Goal: Ask a question: Seek information or help from site administrators or community

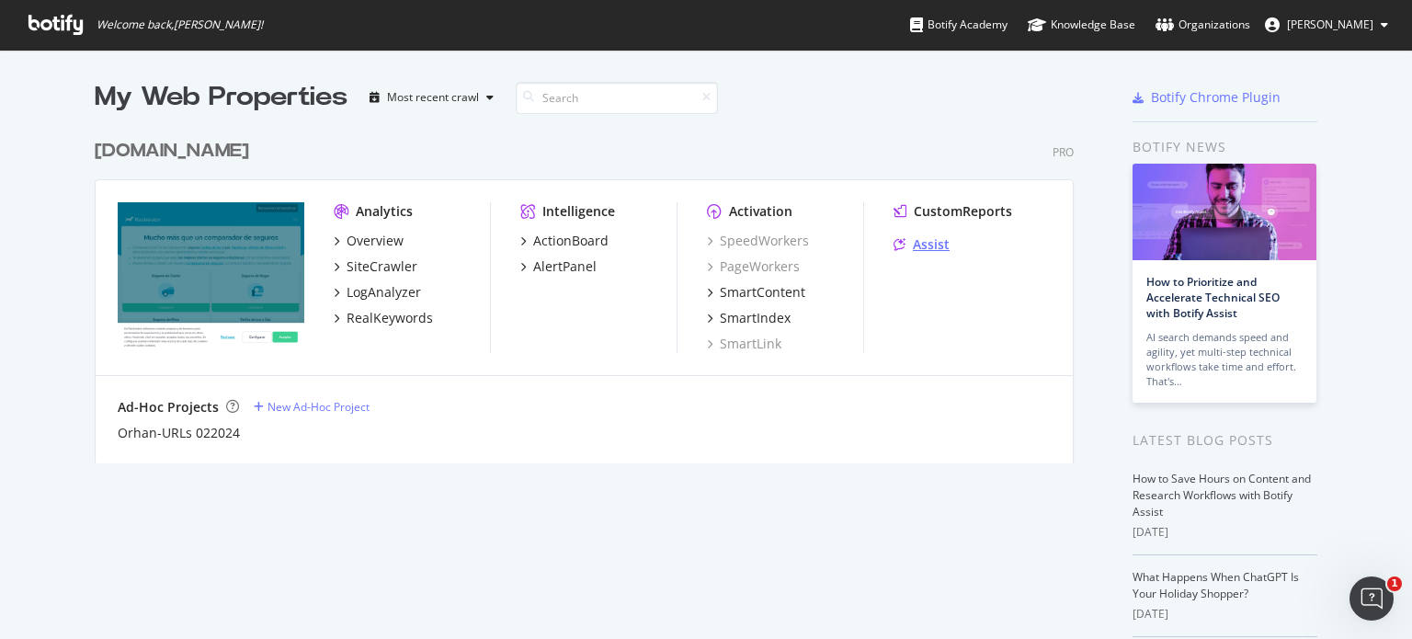
click at [929, 249] on div "Assist" at bounding box center [931, 244] width 37 height 18
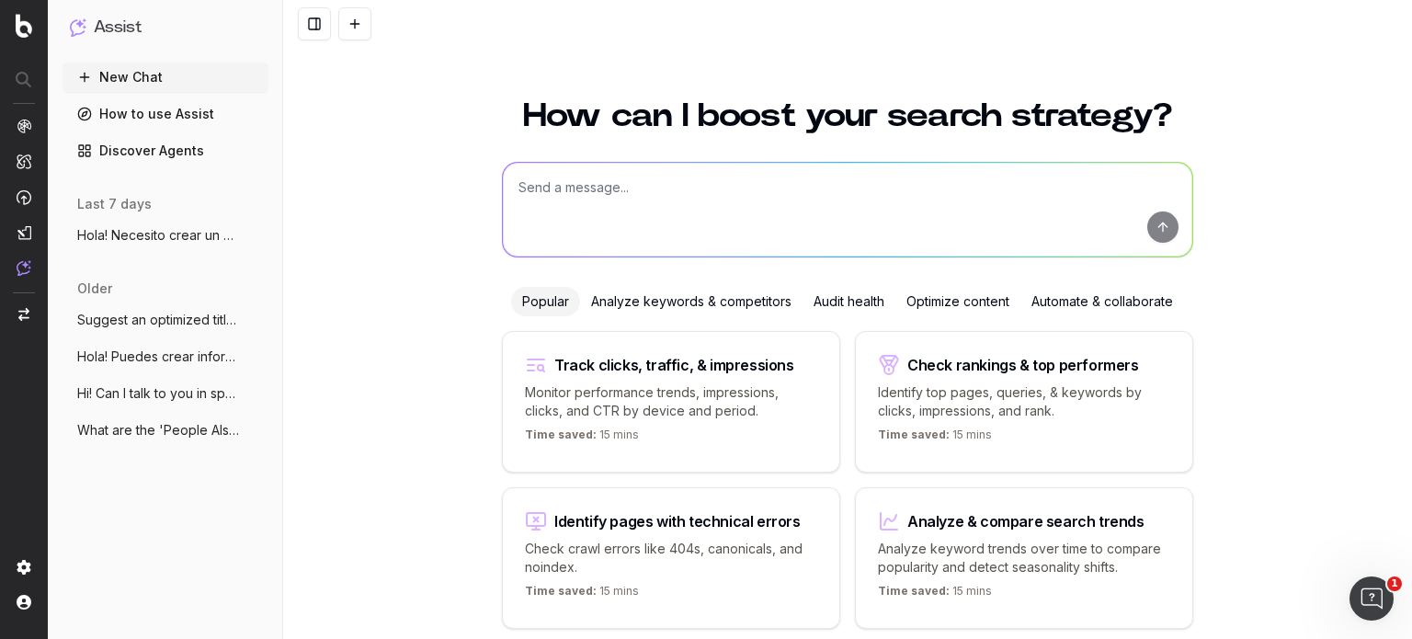
click at [691, 209] on textarea at bounding box center [848, 210] width 690 height 94
click at [149, 149] on link "Discover Agents" at bounding box center [166, 150] width 206 height 29
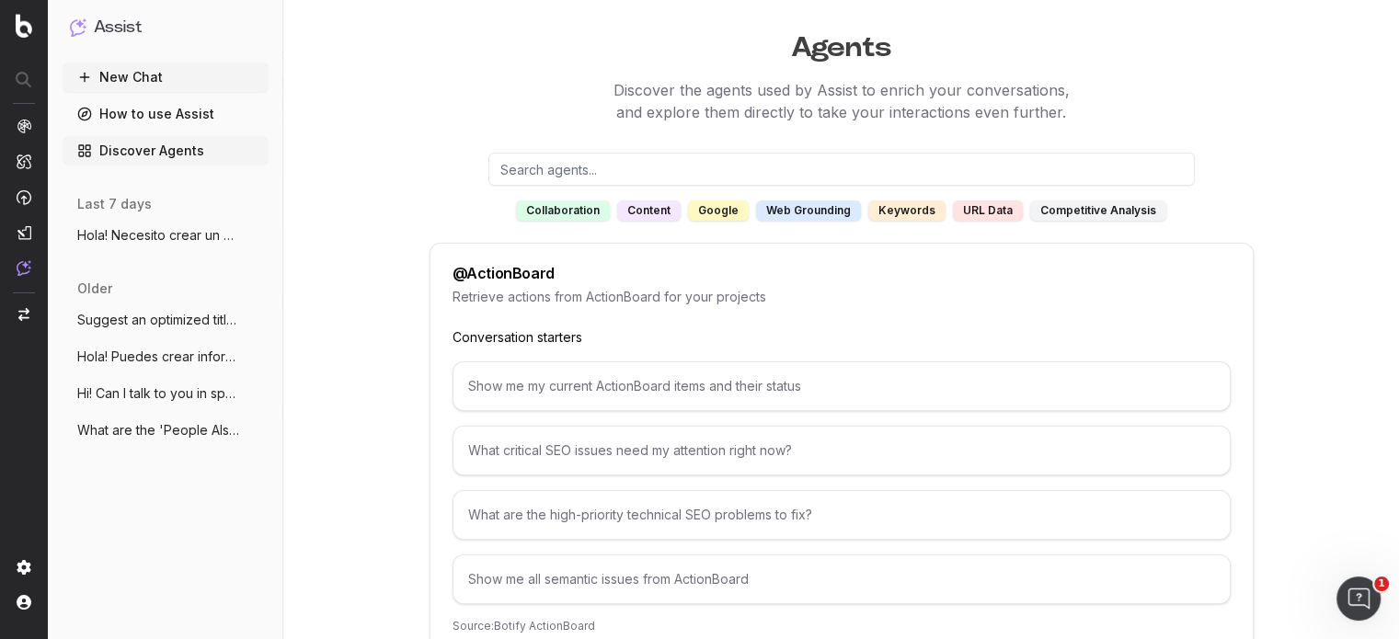
scroll to position [39, 0]
click at [660, 209] on div "content" at bounding box center [648, 209] width 63 height 20
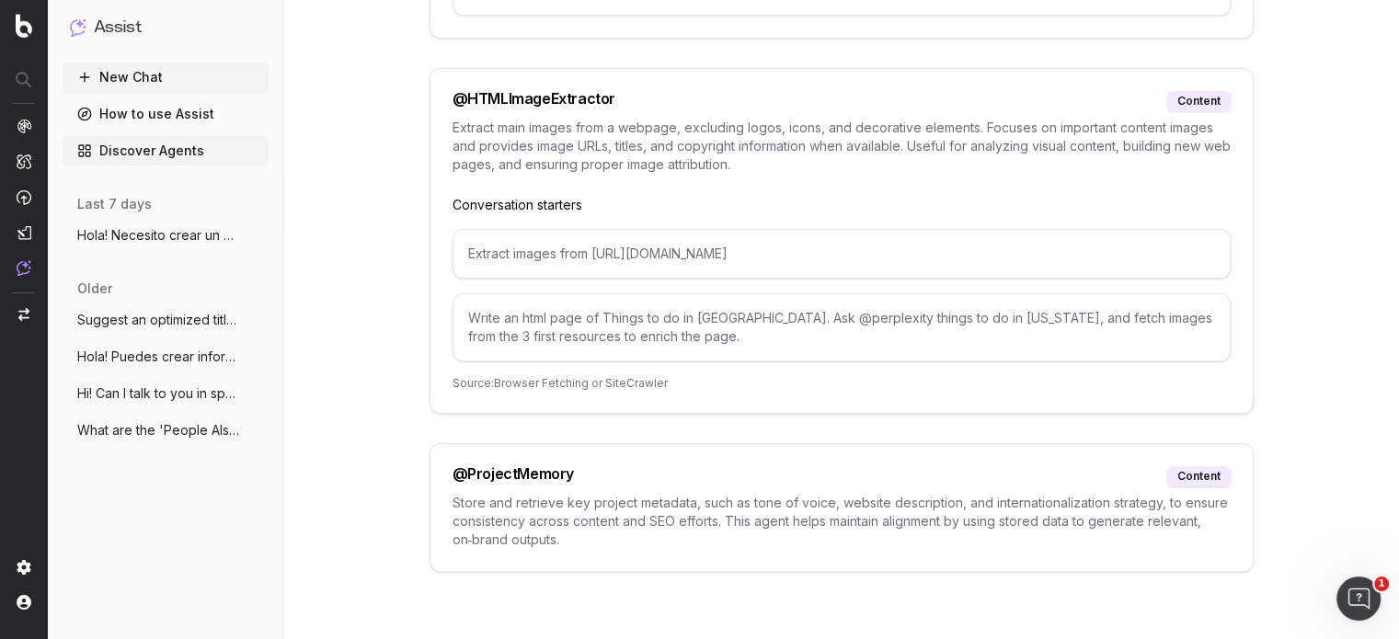
scroll to position [567, 0]
click at [146, 76] on button "New Chat" at bounding box center [166, 77] width 206 height 29
